Goal: Entertainment & Leisure: Consume media (video, audio)

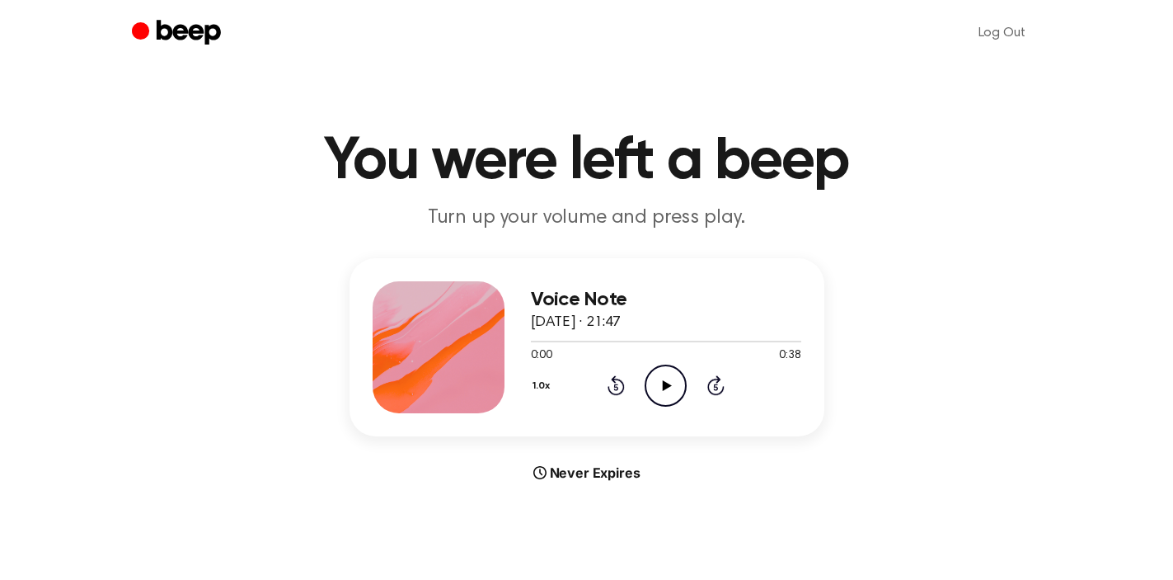
click at [679, 396] on icon "Play Audio" at bounding box center [666, 385] width 42 height 42
click at [661, 366] on icon "Play Audio" at bounding box center [666, 385] width 42 height 42
click at [666, 386] on icon "Pause Audio" at bounding box center [666, 385] width 42 height 42
drag, startPoint x: 617, startPoint y: 345, endPoint x: 526, endPoint y: 346, distance: 91.5
click at [526, 347] on div "Voice Note [DATE] · 21:47 0:12 0:38 Your browser does not support the [object O…" at bounding box center [587, 347] width 475 height 178
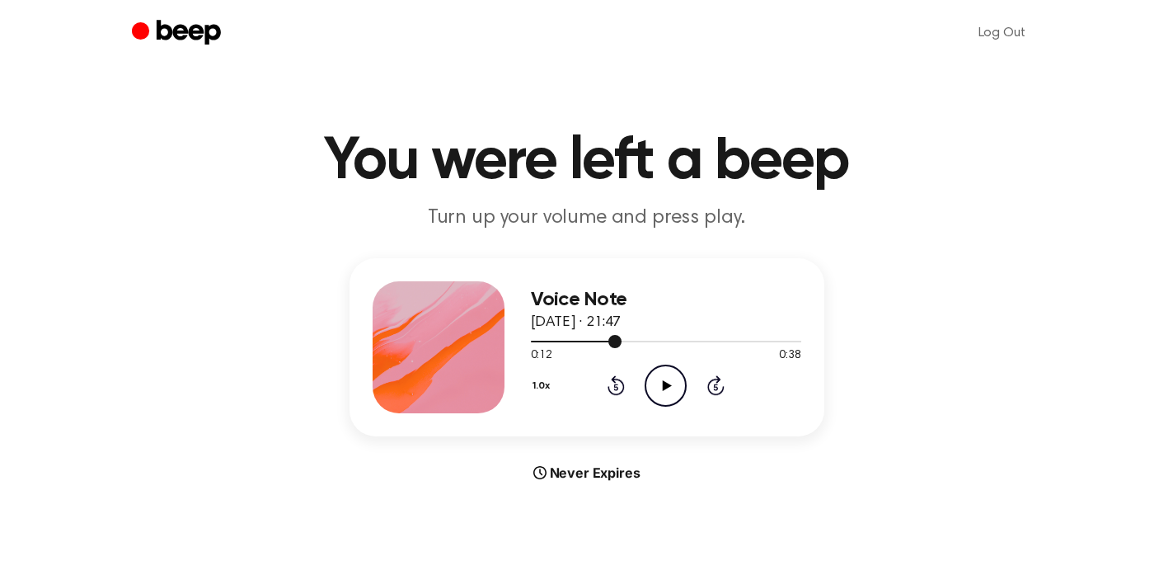
click at [533, 339] on div at bounding box center [666, 340] width 270 height 13
click at [645, 373] on icon "Play Audio" at bounding box center [666, 385] width 42 height 42
click at [676, 397] on icon "Pause Audio" at bounding box center [666, 385] width 42 height 42
click at [676, 397] on icon "Play Audio" at bounding box center [666, 385] width 42 height 42
click at [608, 382] on icon "Rewind 5 seconds" at bounding box center [616, 384] width 18 height 21
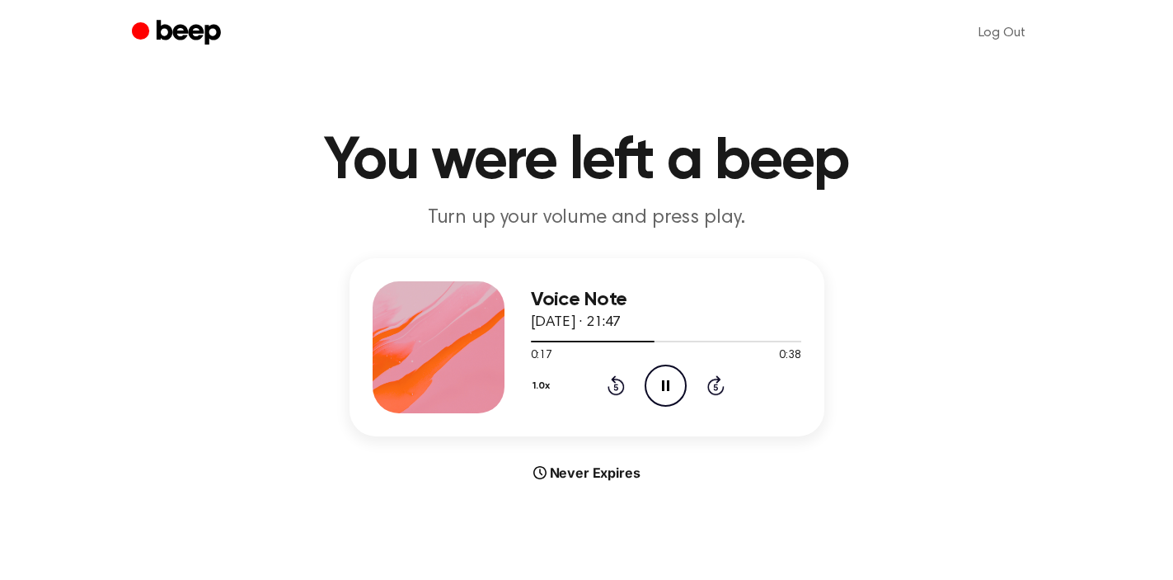
click at [659, 392] on icon "Pause Audio" at bounding box center [666, 385] width 42 height 42
click at [659, 392] on icon "Play Audio" at bounding box center [666, 385] width 42 height 42
click at [659, 392] on icon "Pause Audio" at bounding box center [666, 385] width 42 height 42
click at [614, 392] on icon at bounding box center [616, 385] width 17 height 20
click at [681, 384] on icon "Play Audio" at bounding box center [666, 385] width 42 height 42
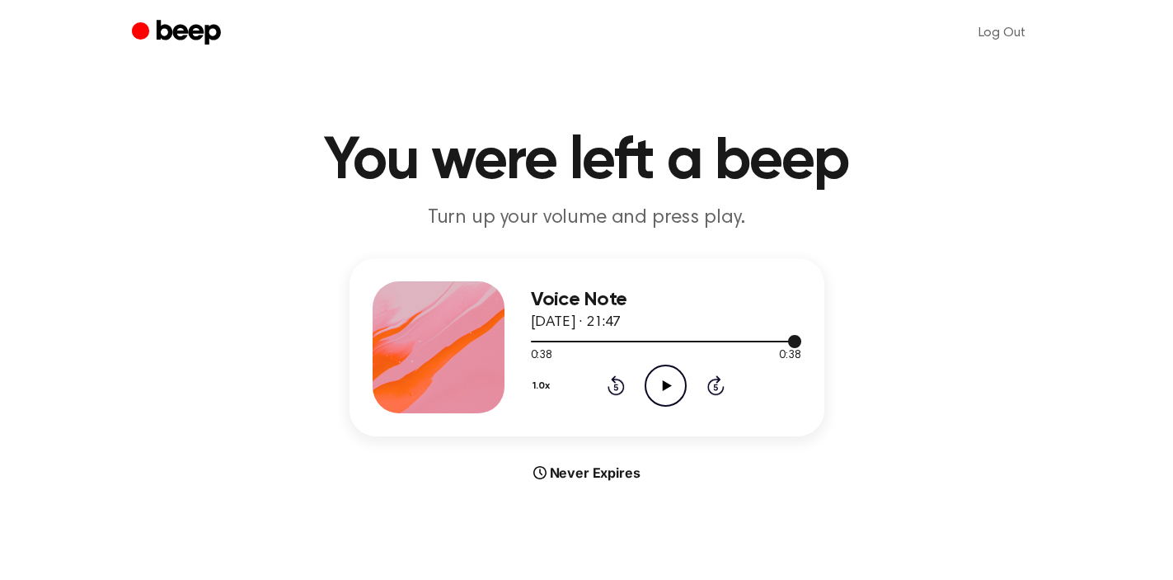
drag, startPoint x: 740, startPoint y: 342, endPoint x: 639, endPoint y: 343, distance: 101.4
click at [640, 344] on div at bounding box center [666, 340] width 270 height 13
click at [639, 343] on div at bounding box center [666, 340] width 270 height 13
click at [583, 342] on div at bounding box center [666, 340] width 270 height 13
click at [673, 400] on icon "Play Audio" at bounding box center [666, 385] width 42 height 42
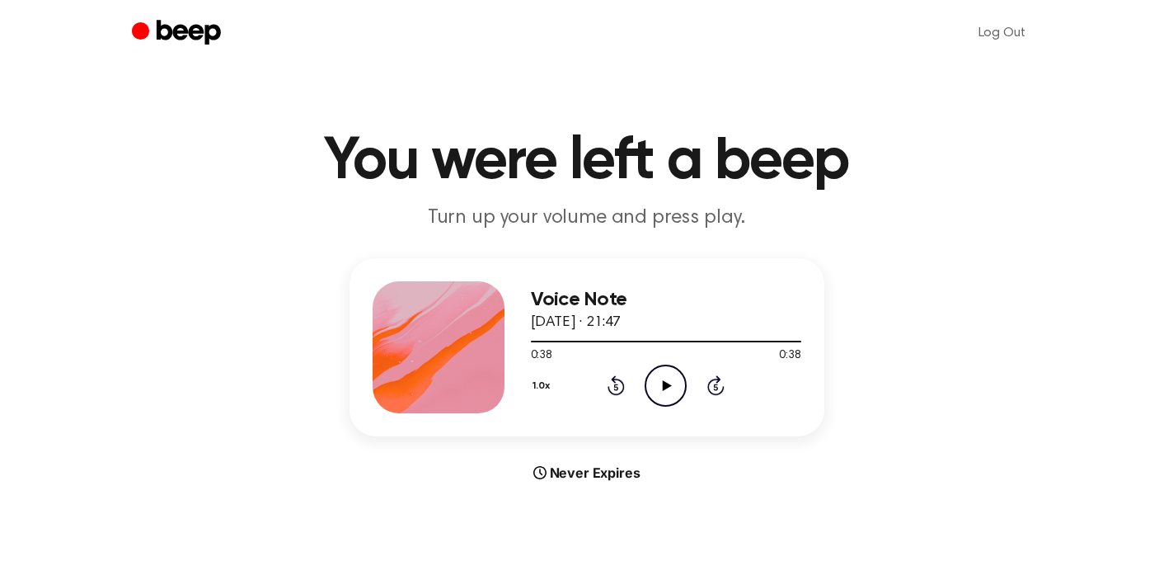
click at [645, 381] on icon "Play Audio" at bounding box center [666, 385] width 42 height 42
